Goal: Task Accomplishment & Management: Complete application form

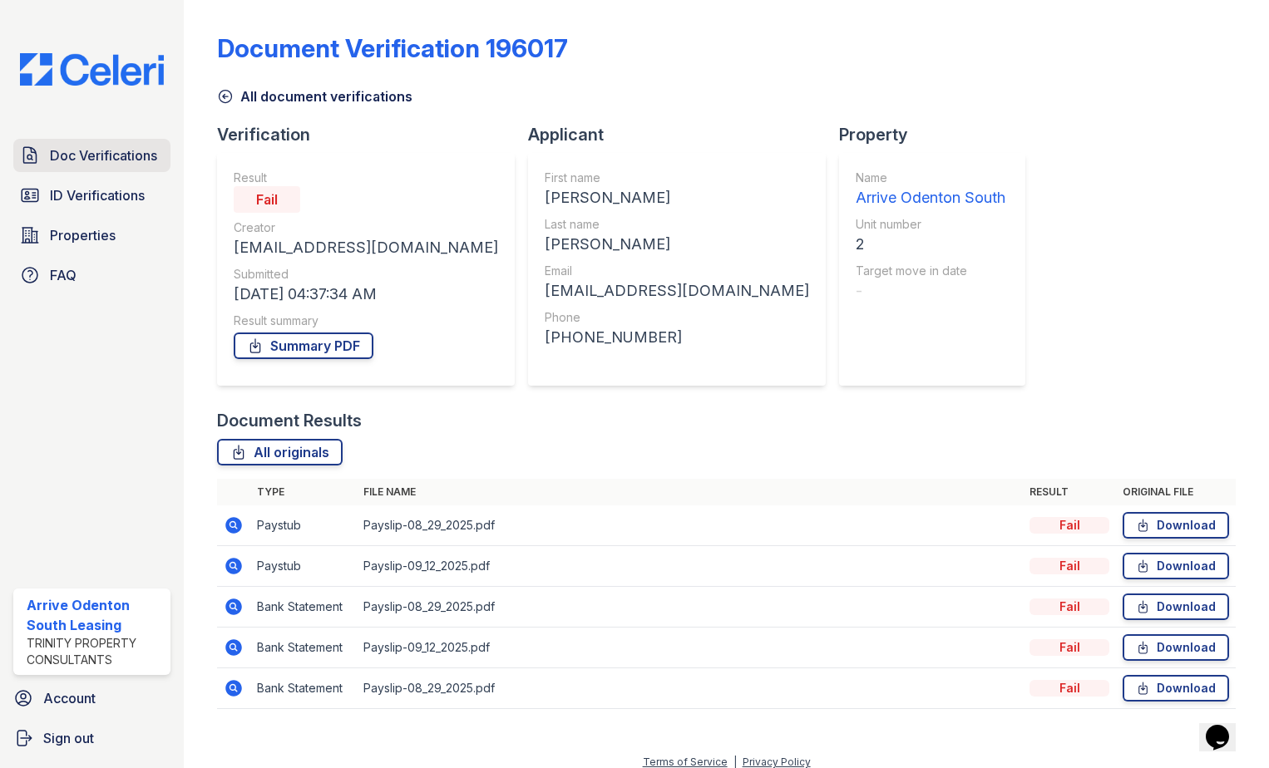
drag, startPoint x: 0, startPoint y: 0, endPoint x: 135, endPoint y: 152, distance: 203.2
click at [135, 152] on span "Doc Verifications" at bounding box center [103, 156] width 107 height 20
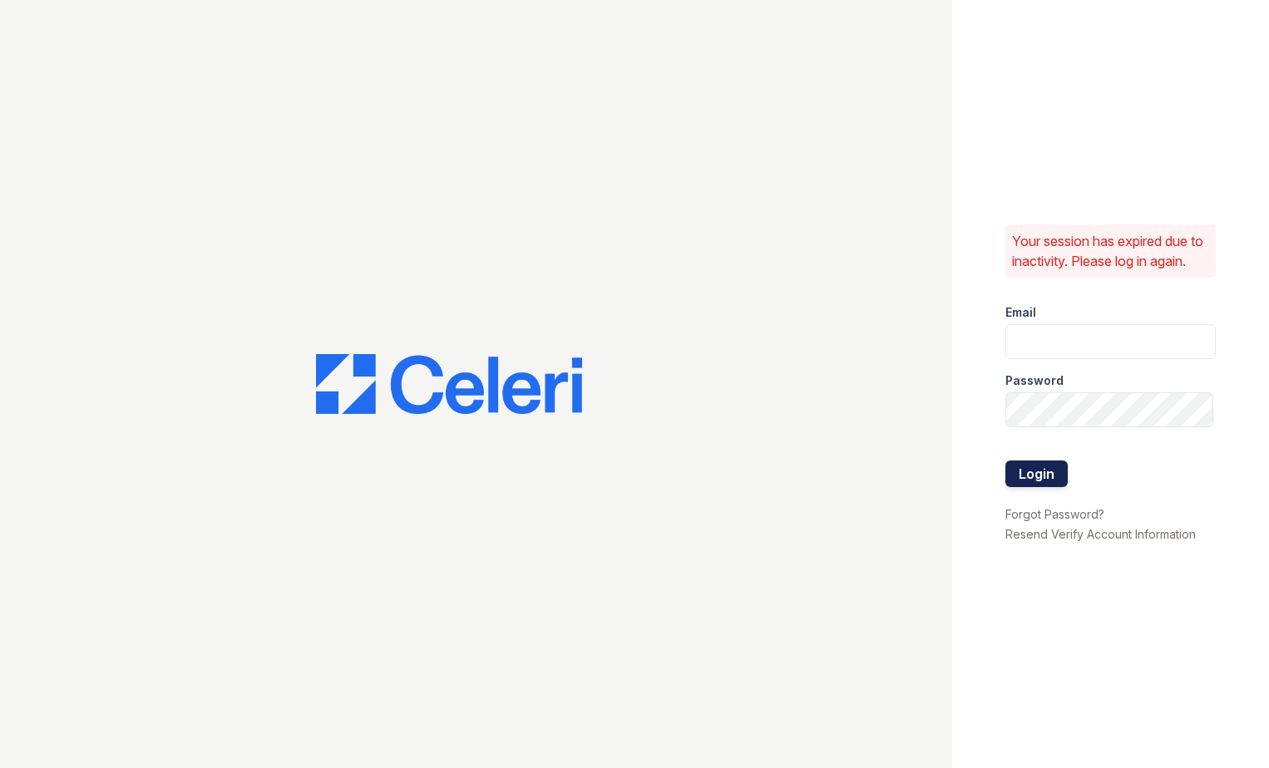
type input "[EMAIL_ADDRESS][DOMAIN_NAME]"
click at [1049, 482] on button "Login" at bounding box center [1036, 474] width 62 height 27
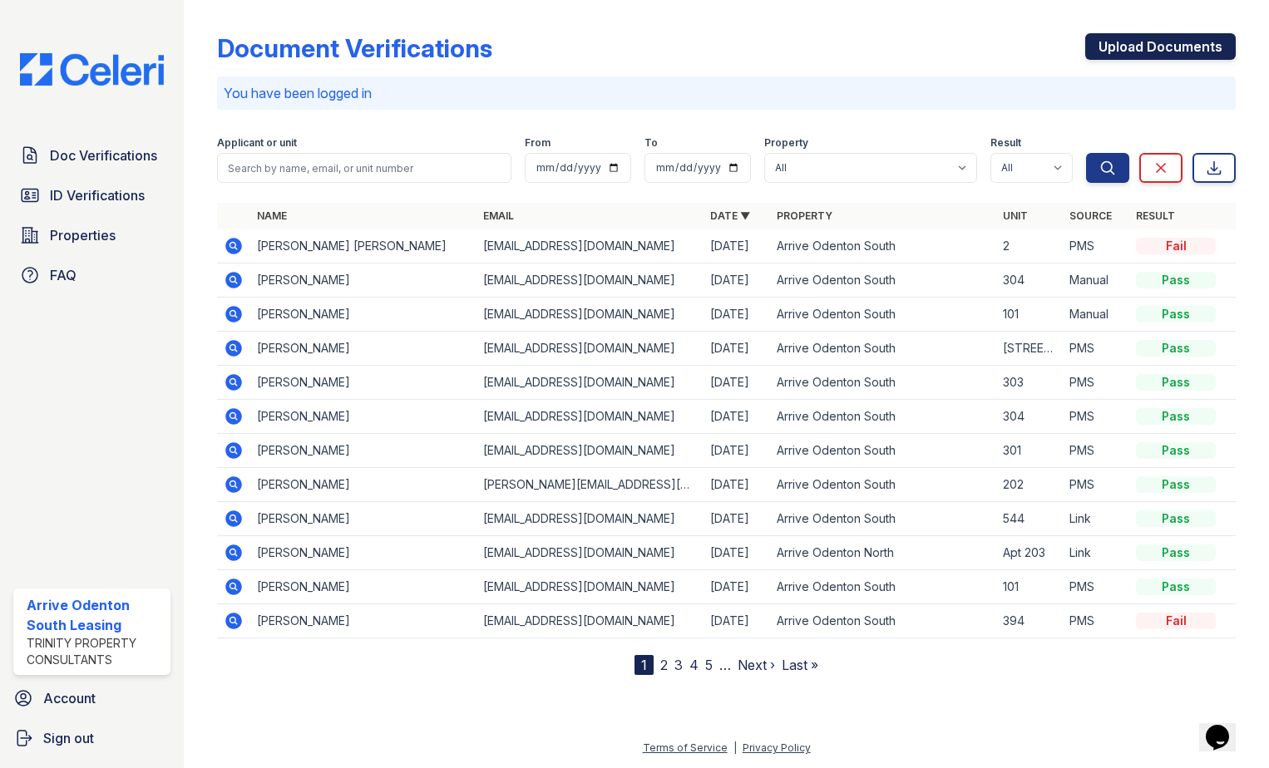
click at [1166, 46] on link "Upload Documents" at bounding box center [1160, 46] width 151 height 27
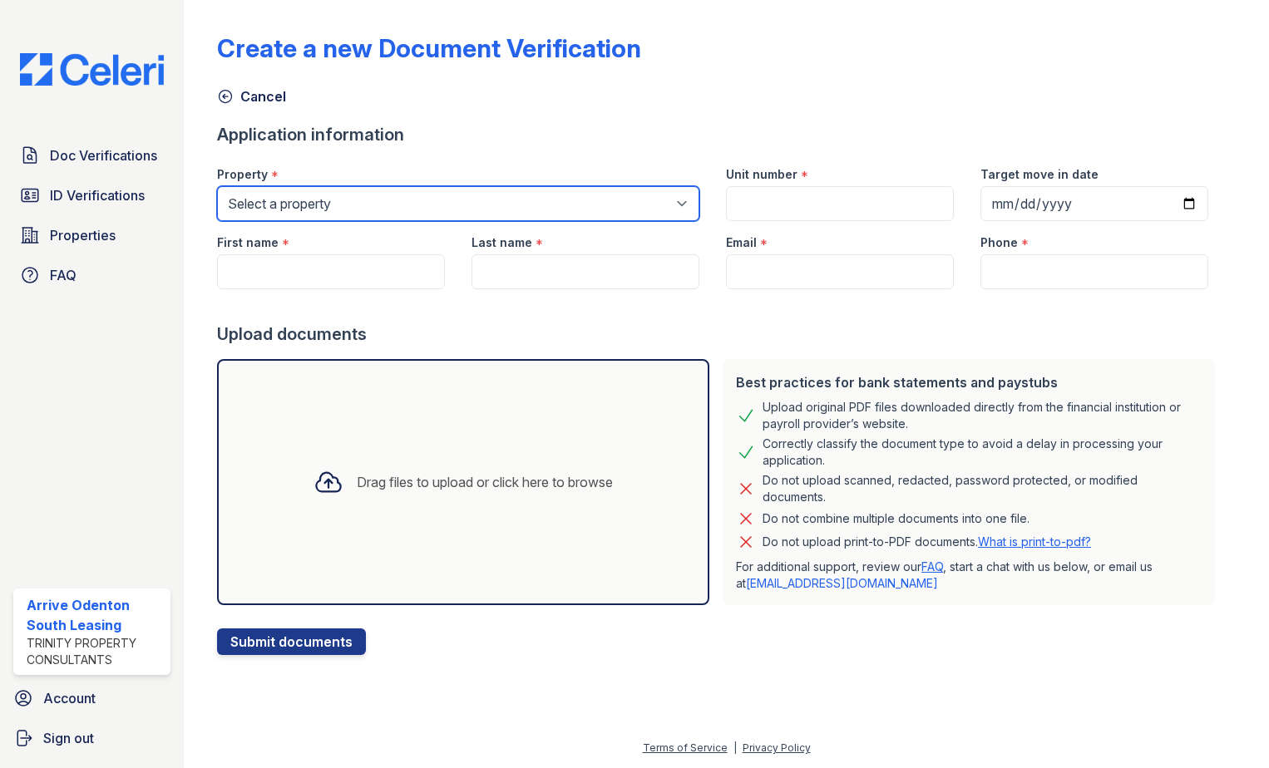
click at [362, 208] on select "Select a property Arrive Odenton Apartment Collection Arrive Odenton North Arri…" at bounding box center [458, 203] width 482 height 35
select select "1816"
click at [217, 186] on select "Select a property Arrive Odenton Apartment Collection Arrive Odenton North Arri…" at bounding box center [458, 203] width 482 height 35
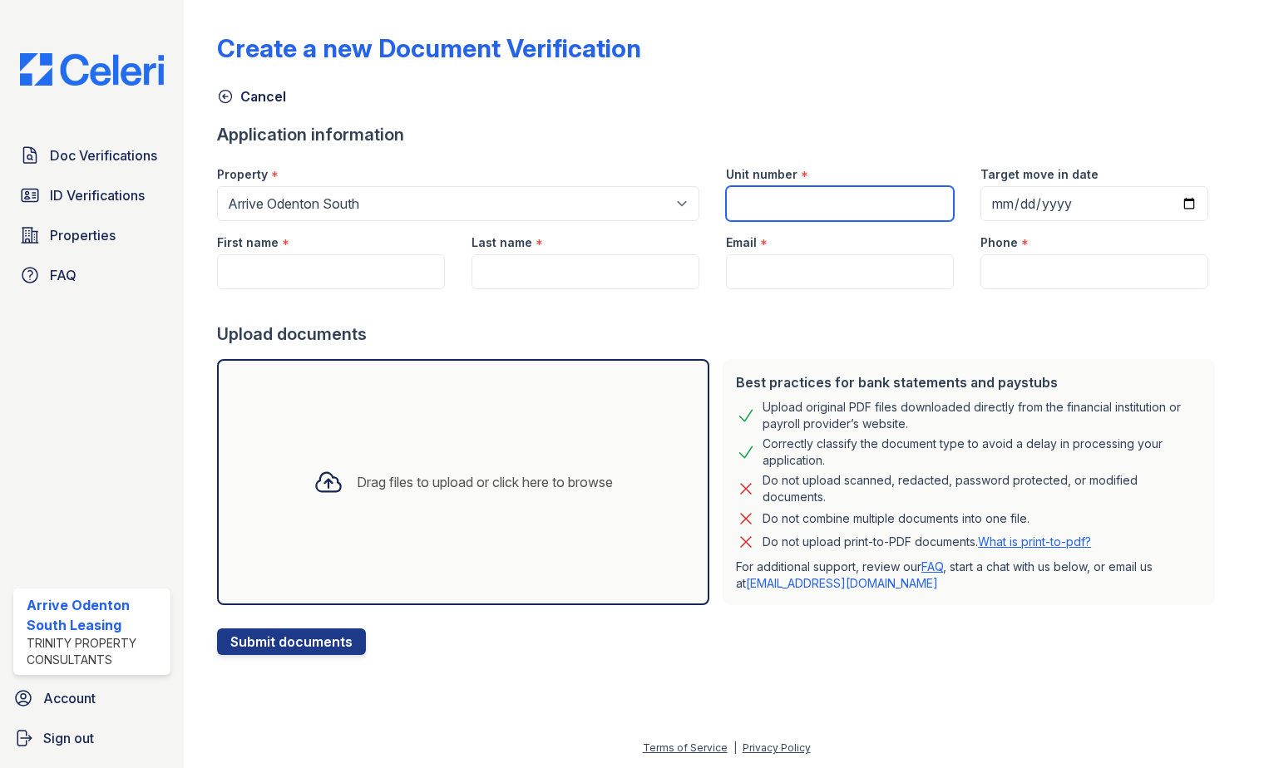
drag, startPoint x: 771, startPoint y: 198, endPoint x: 786, endPoint y: 193, distance: 15.8
click at [771, 198] on input "Unit number" at bounding box center [840, 203] width 228 height 35
click at [745, 199] on input "Unit number" at bounding box center [840, 203] width 228 height 35
type input "2000-301"
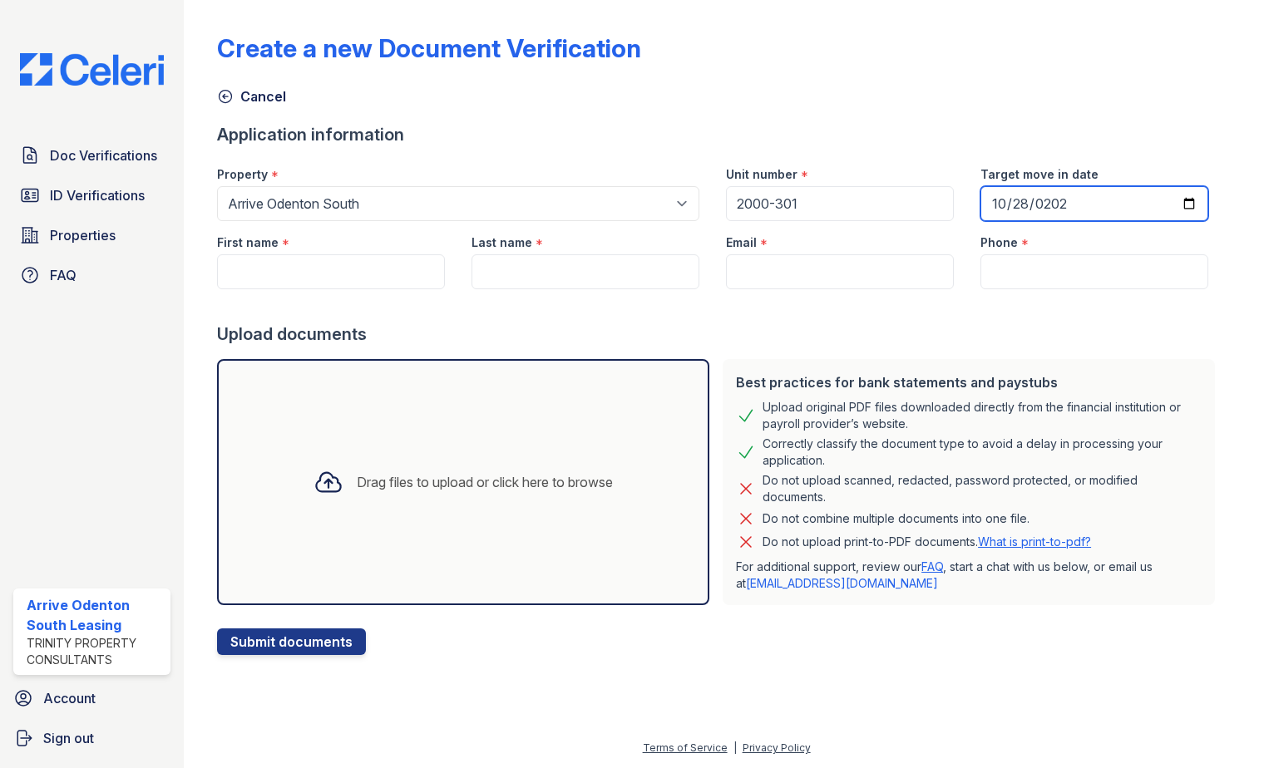
type input "2025-10-28"
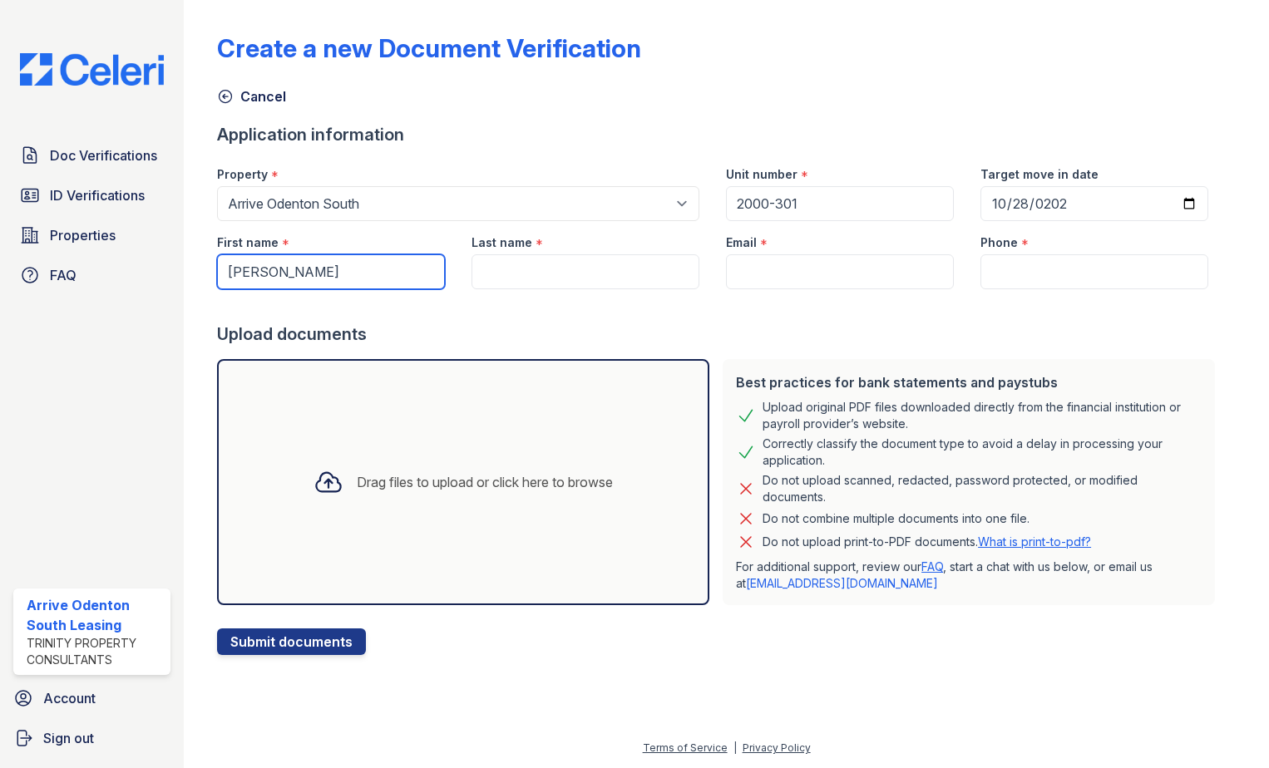
type input "Victoria"
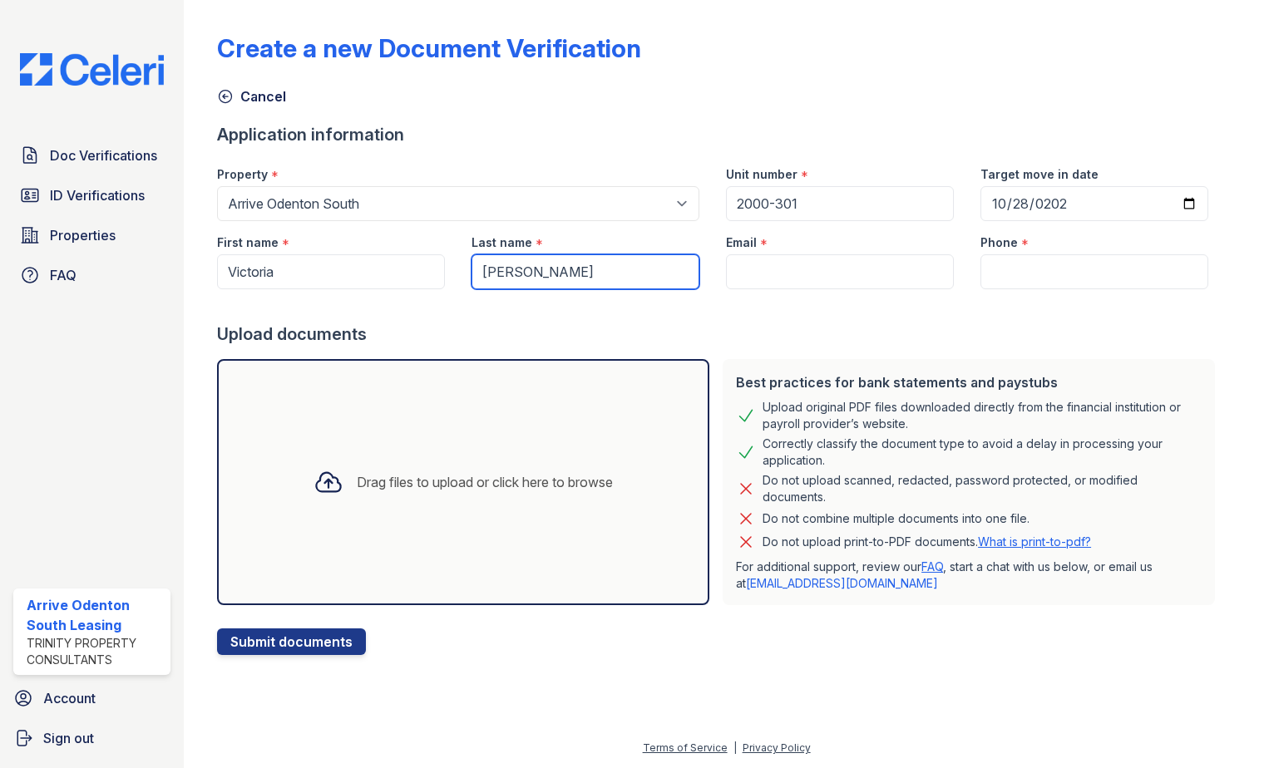
type input "Jenkins"
type input "2029060527"
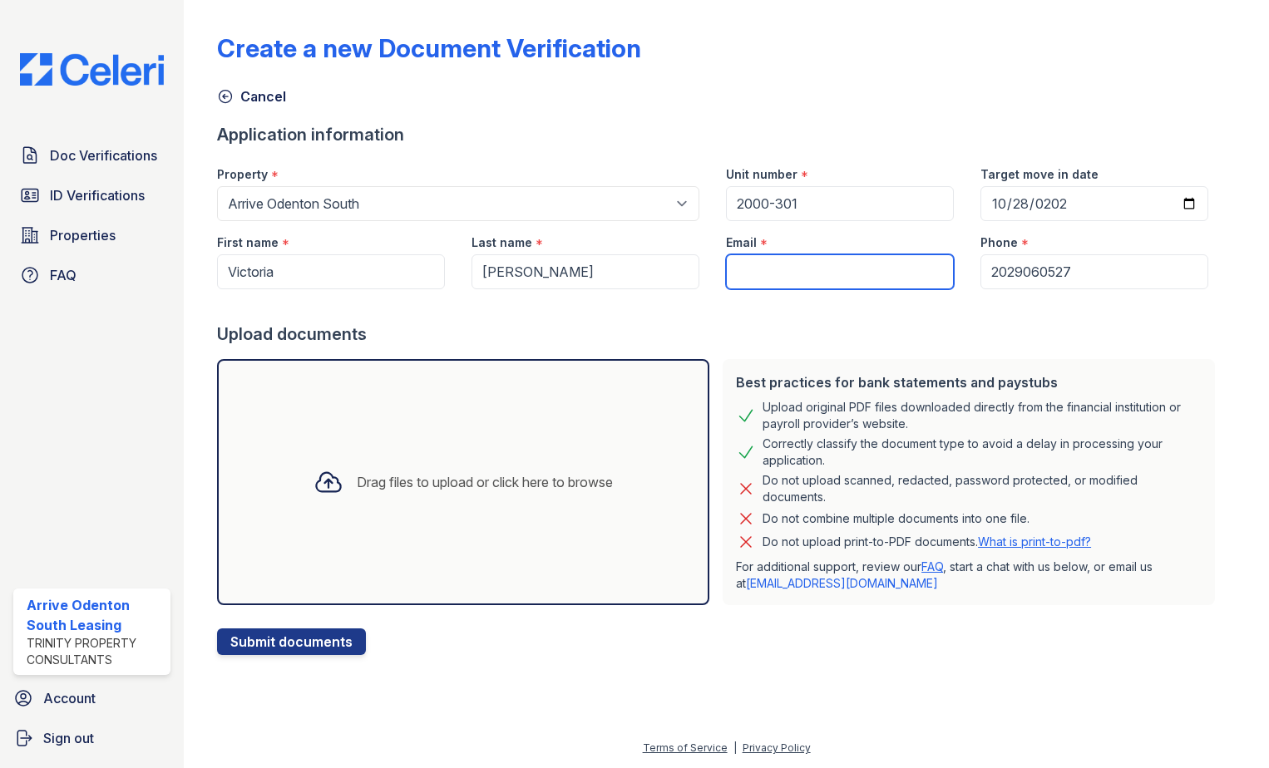
click at [733, 270] on input "Email" at bounding box center [840, 271] width 228 height 35
paste input "torry_jenkins@yahoo.com"
type input "torry_jenkins@yahoo.com"
click at [407, 489] on div "Drag files to upload or click here to browse" at bounding box center [485, 482] width 256 height 20
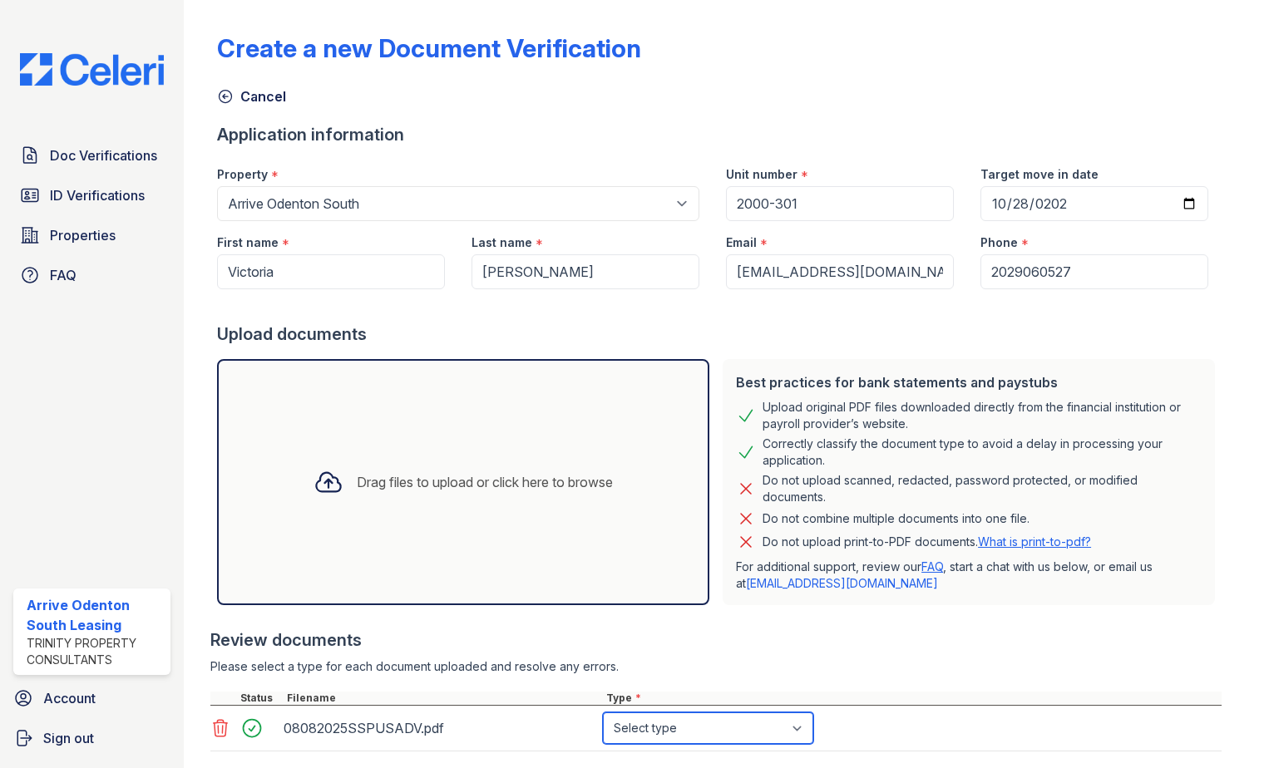
click at [805, 733] on select "Select type Paystub Bank Statement Offer Letter Tax Documents Benefit Award Let…" at bounding box center [708, 729] width 210 height 32
select select "paystub"
click at [603, 713] on select "Select type Paystub Bank Statement Offer Letter Tax Documents Benefit Award Let…" at bounding box center [708, 729] width 210 height 32
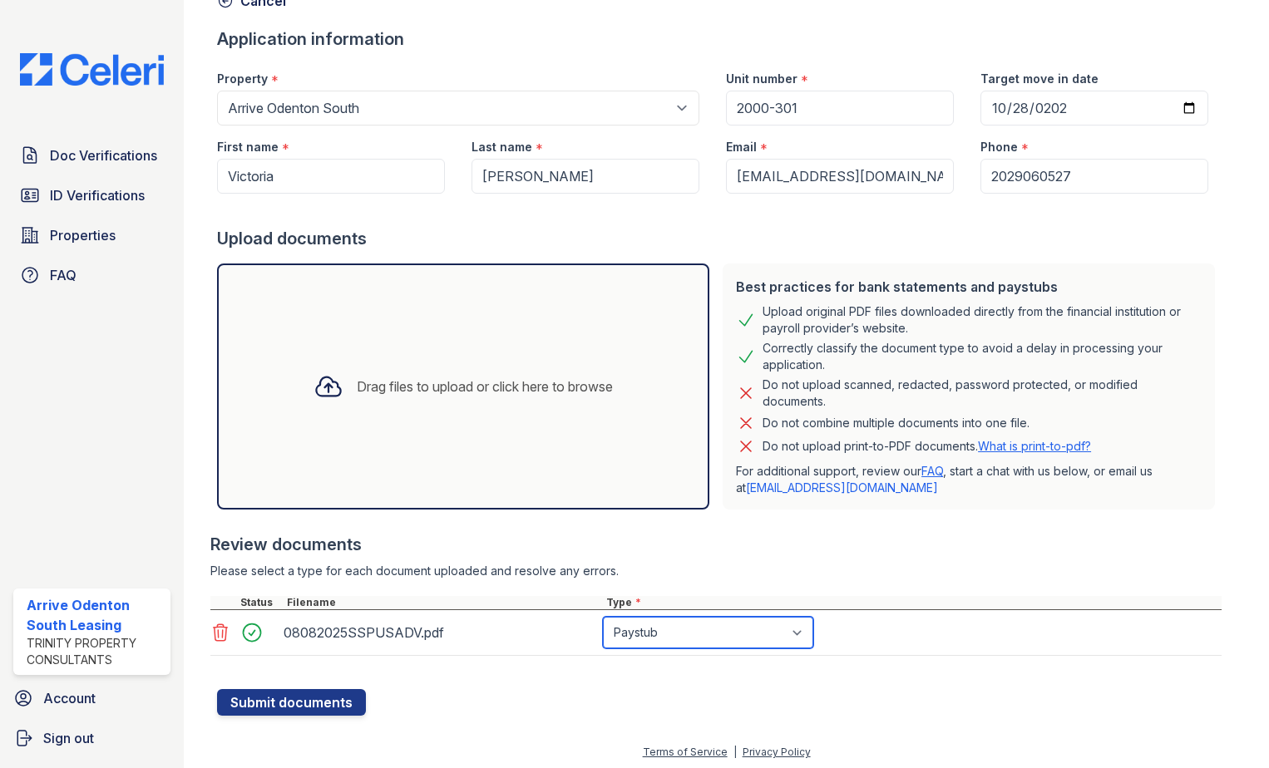
scroll to position [100, 0]
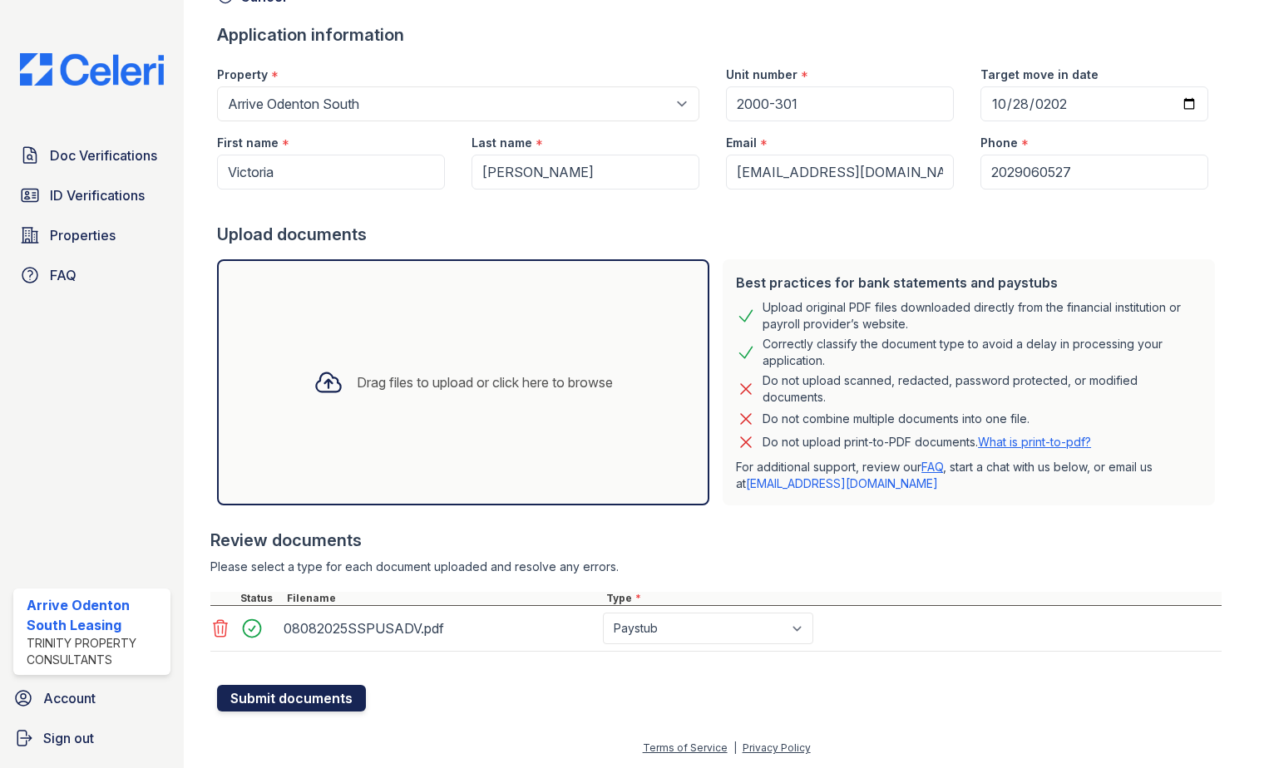
click at [292, 703] on button "Submit documents" at bounding box center [291, 698] width 149 height 27
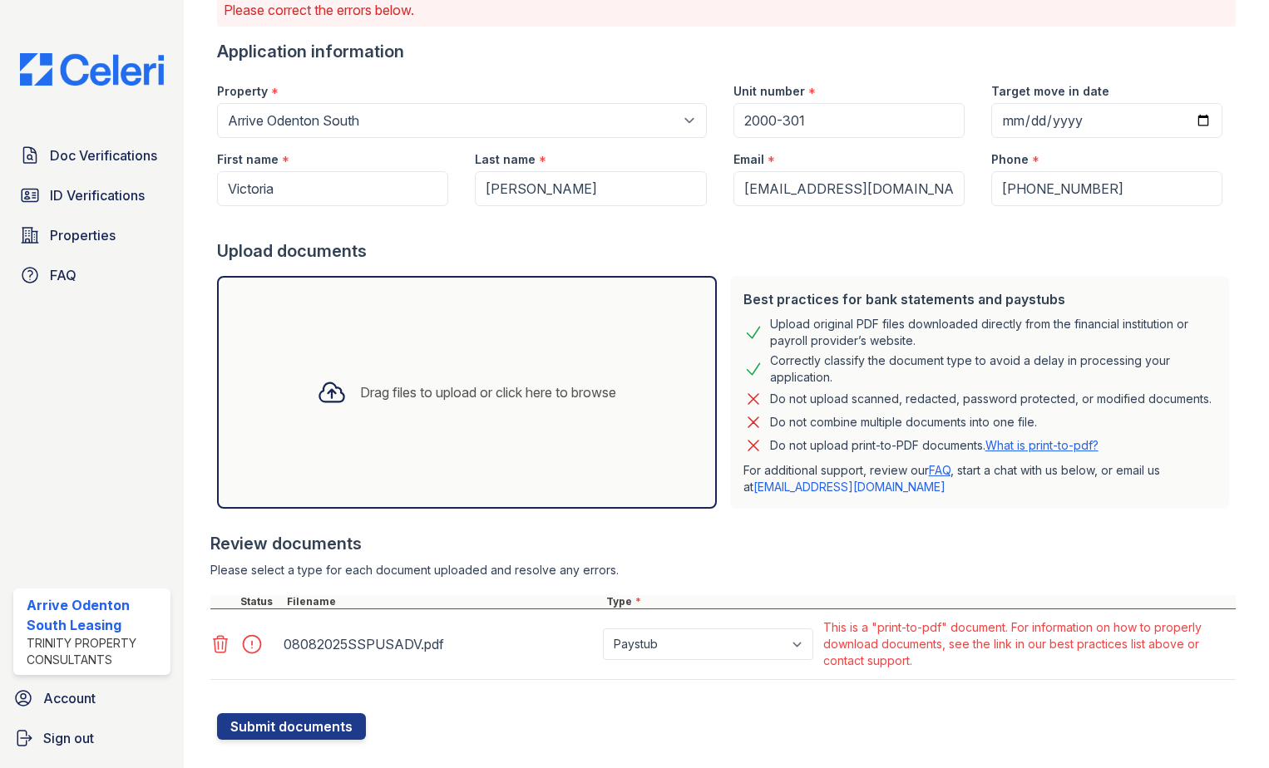
scroll to position [158, 0]
